Goal: Task Accomplishment & Management: Use online tool/utility

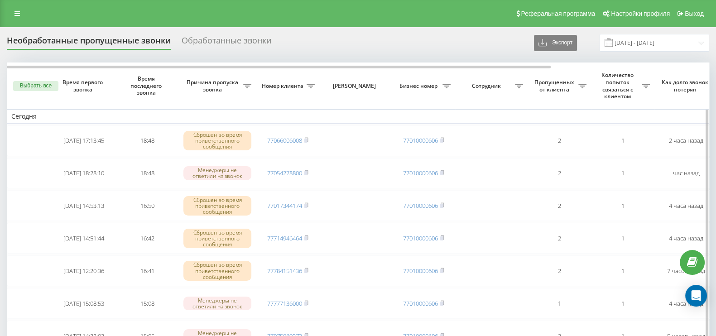
click at [35, 85] on button "Выбрать все" at bounding box center [35, 86] width 45 height 10
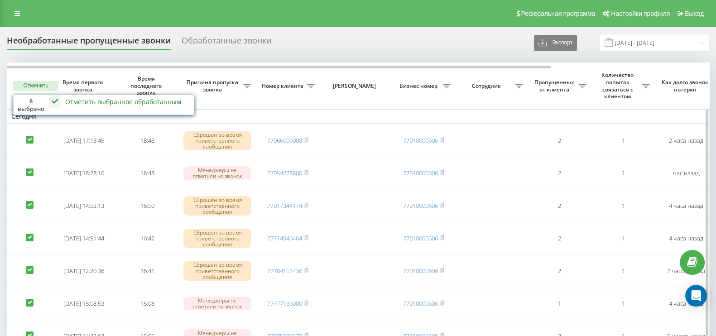
click at [125, 101] on div "Отметить выбранное обработанным" at bounding box center [123, 101] width 116 height 9
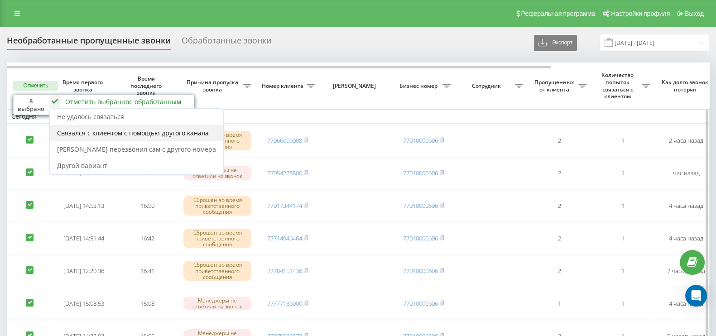
click at [102, 130] on span "Связался с клиентом с помощью другого канала" at bounding box center [133, 133] width 152 height 9
